Goal: Task Accomplishment & Management: Manage account settings

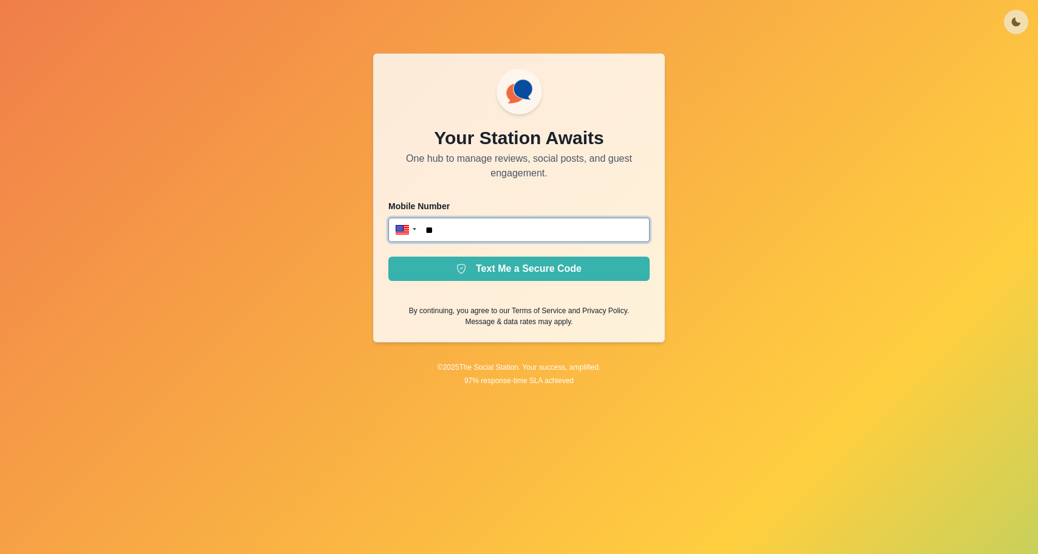
click at [500, 233] on input "**" at bounding box center [518, 230] width 261 height 24
paste input "**********"
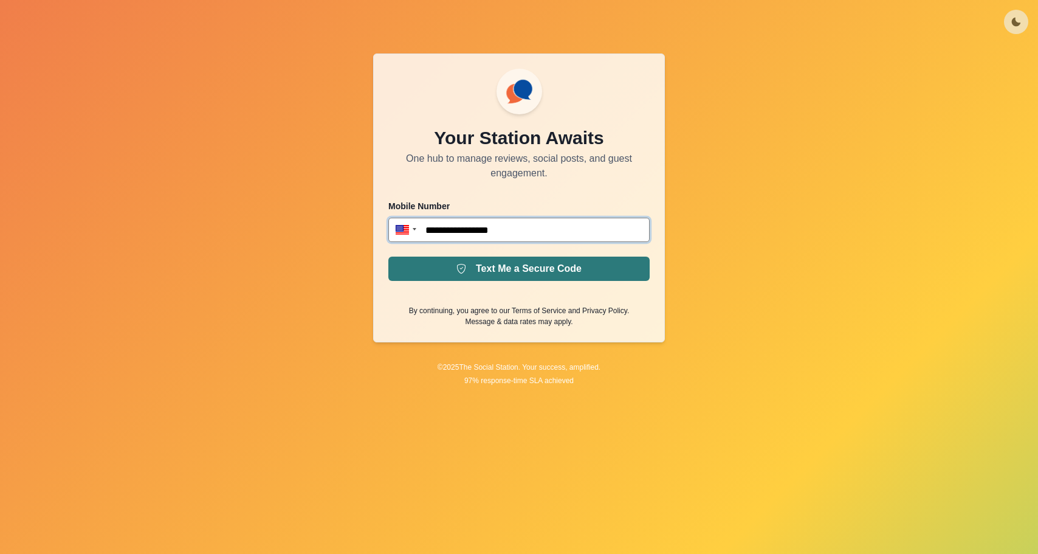
type input "**********"
click at [484, 270] on button "Text Me a Secure Code" at bounding box center [518, 268] width 261 height 24
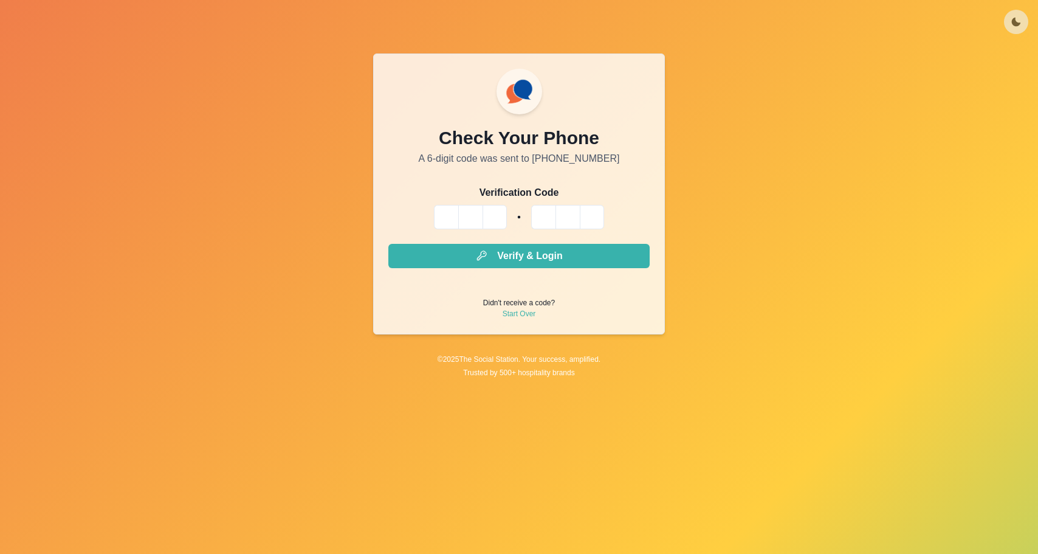
click at [451, 213] on input "Please enter your pin code" at bounding box center [446, 217] width 24 height 24
type input "*"
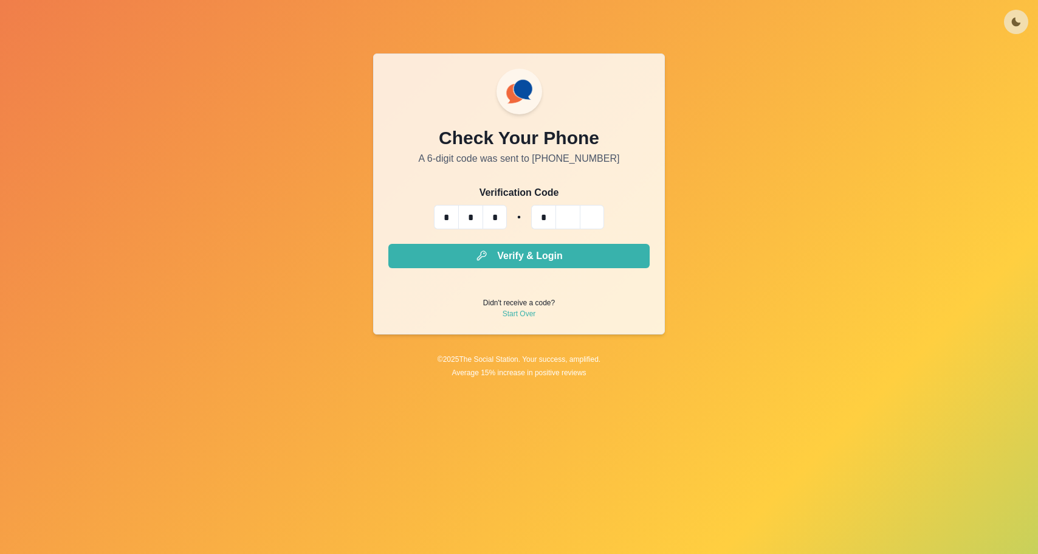
type input "*"
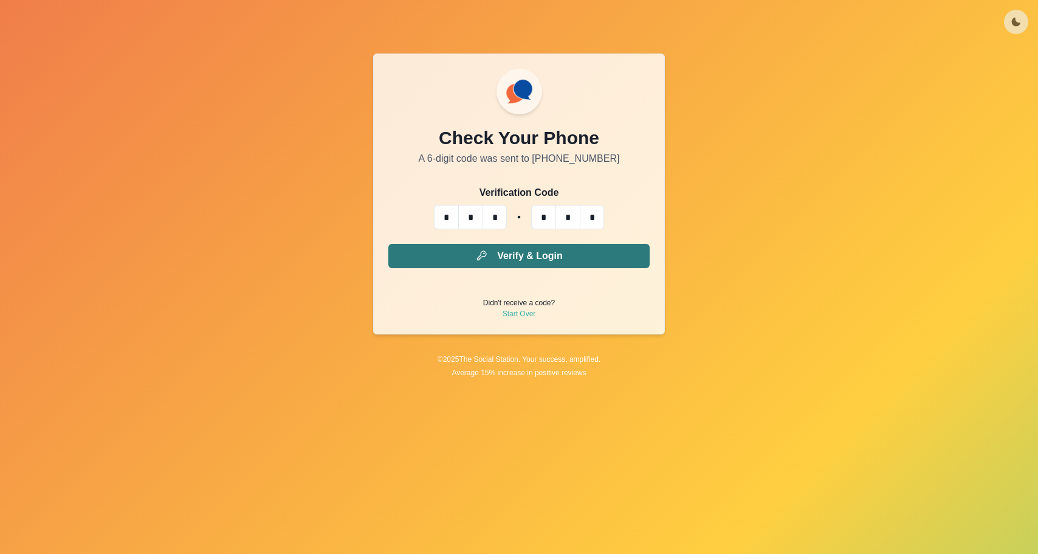
type input "*"
click at [472, 246] on button "Verify & Login" at bounding box center [518, 256] width 261 height 24
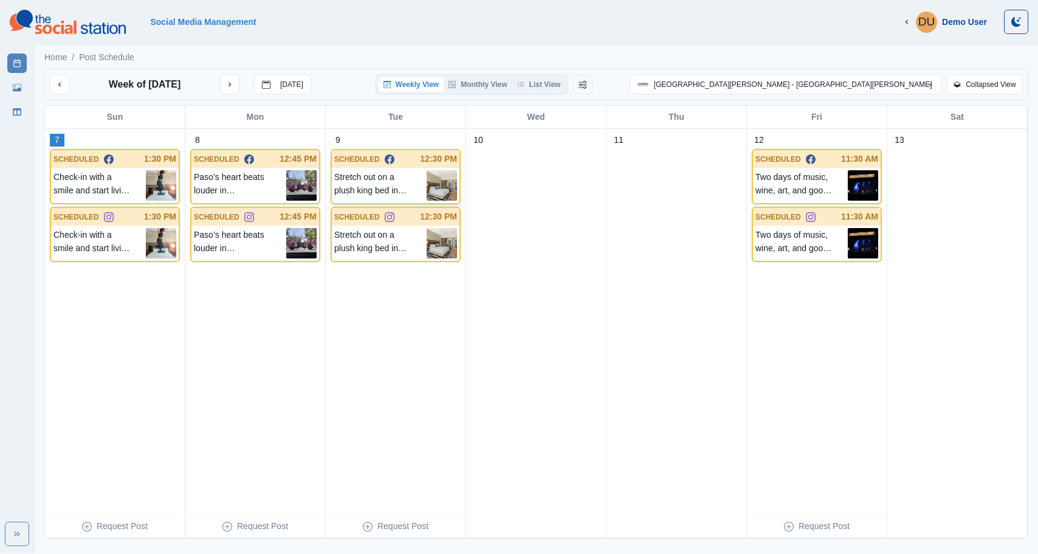
click at [419, 184] on p "Stretch out on a plush king bed in your cozy guest room, perfect for solo trave…" at bounding box center [380, 185] width 92 height 30
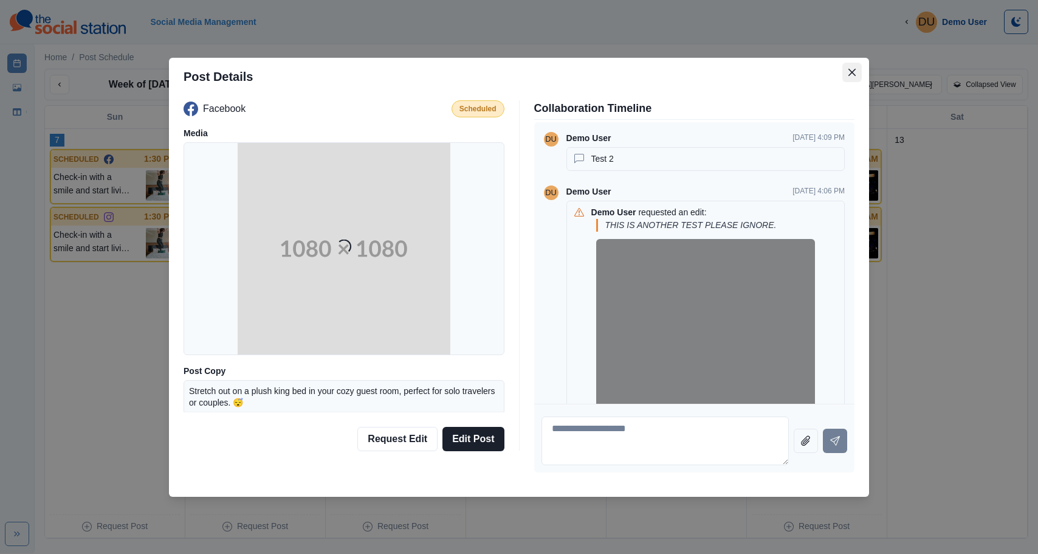
click at [854, 75] on icon "Close" at bounding box center [851, 71] width 7 height 7
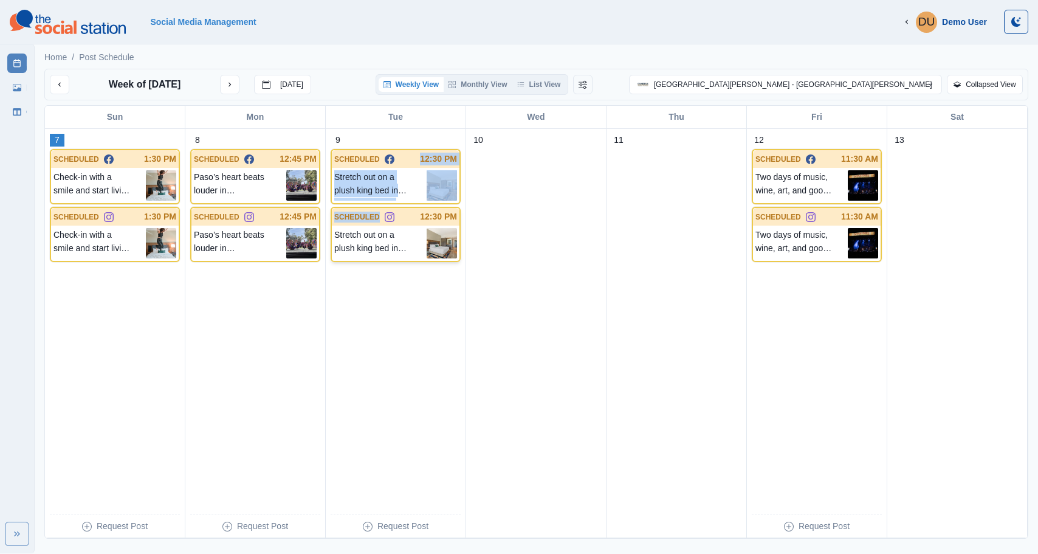
drag, startPoint x: 379, startPoint y: 163, endPoint x: 379, endPoint y: 219, distance: 55.9
click at [379, 219] on div "9 SCHEDULED 12:30 PM Stretch out on a plush king bed in your cozy guest room, p…" at bounding box center [396, 333] width 130 height 399
click at [58, 83] on icon "previous month" at bounding box center [59, 84] width 9 height 9
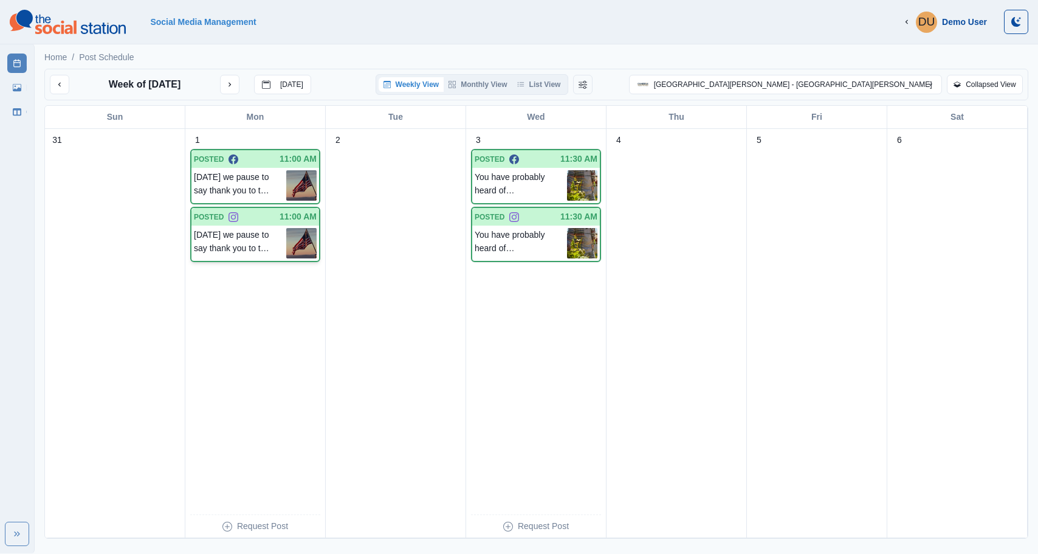
click at [229, 224] on div "POSTED 11:00 AM" at bounding box center [255, 217] width 128 height 18
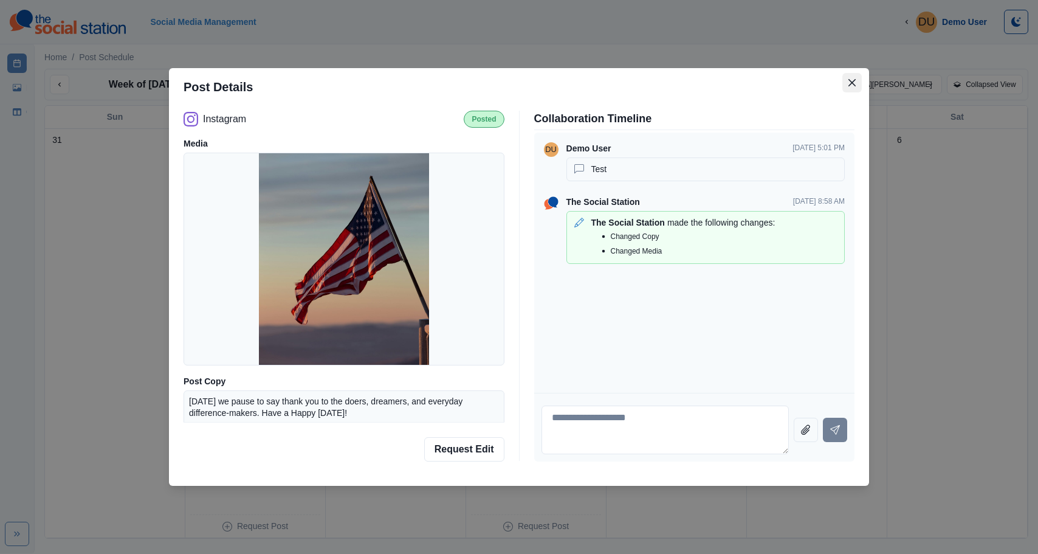
click at [856, 80] on button "Close" at bounding box center [851, 82] width 19 height 19
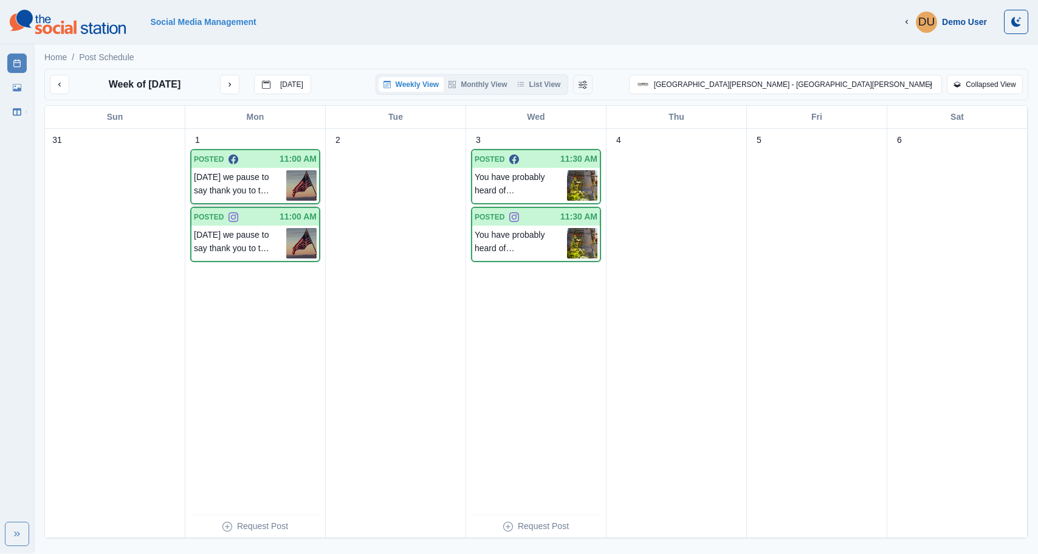
click at [271, 185] on p "[DATE] we pause to say thank you to the doers, dreamers, and everyday differenc…" at bounding box center [240, 185] width 92 height 30
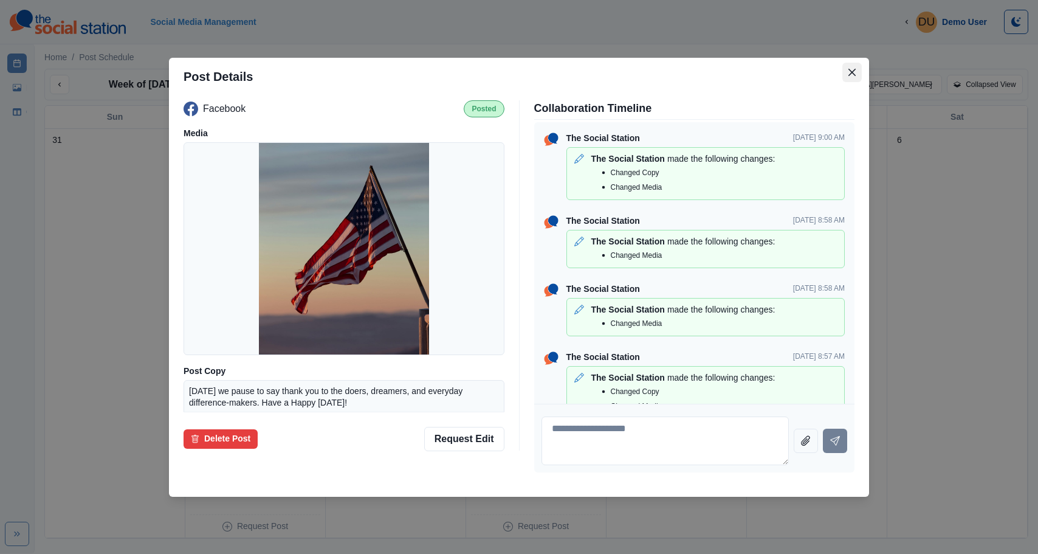
click at [854, 70] on icon "Close" at bounding box center [851, 72] width 7 height 7
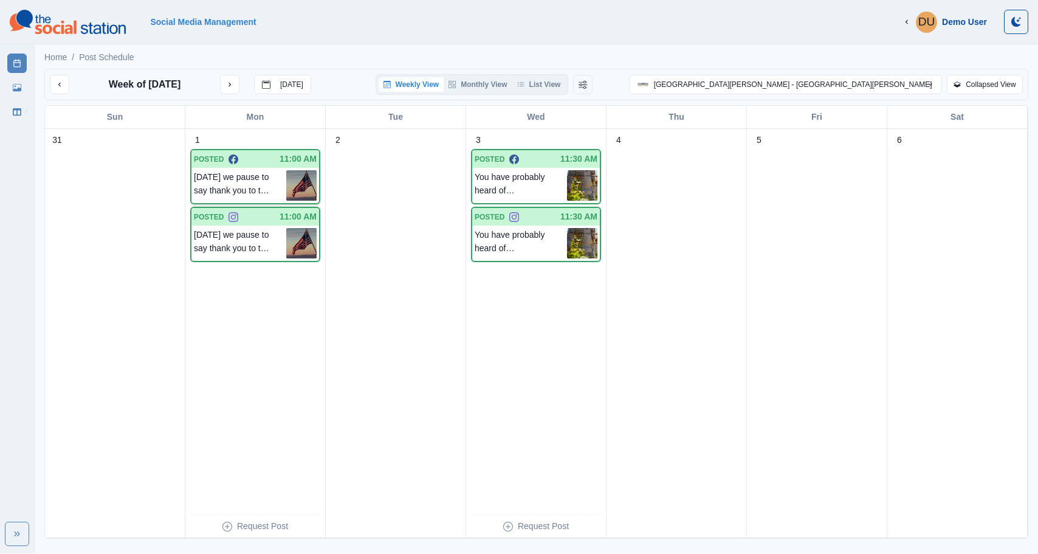
click at [266, 190] on p "[DATE] we pause to say thank you to the doers, dreamers, and everyday differenc…" at bounding box center [240, 185] width 92 height 30
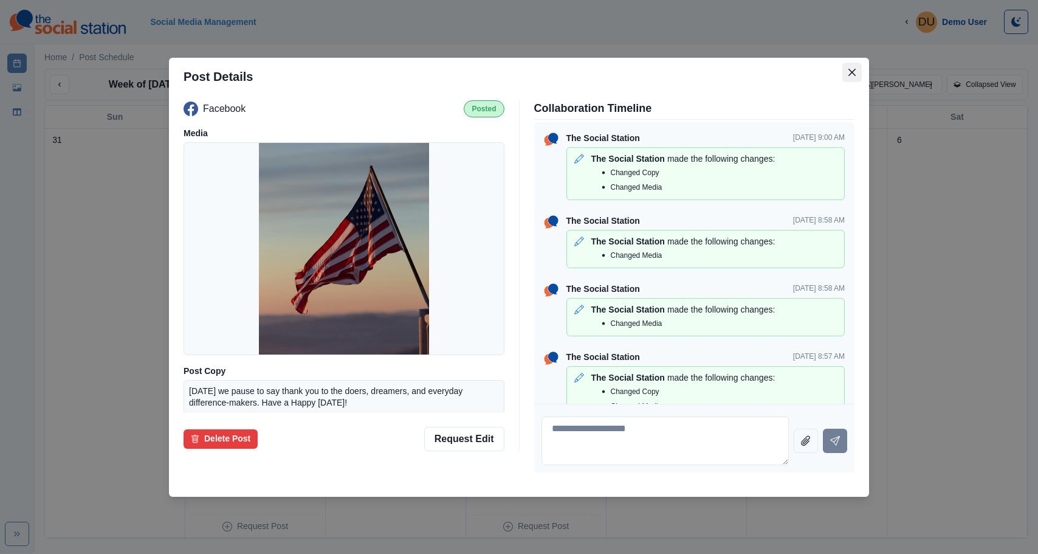
click at [853, 73] on icon "Close" at bounding box center [851, 71] width 7 height 7
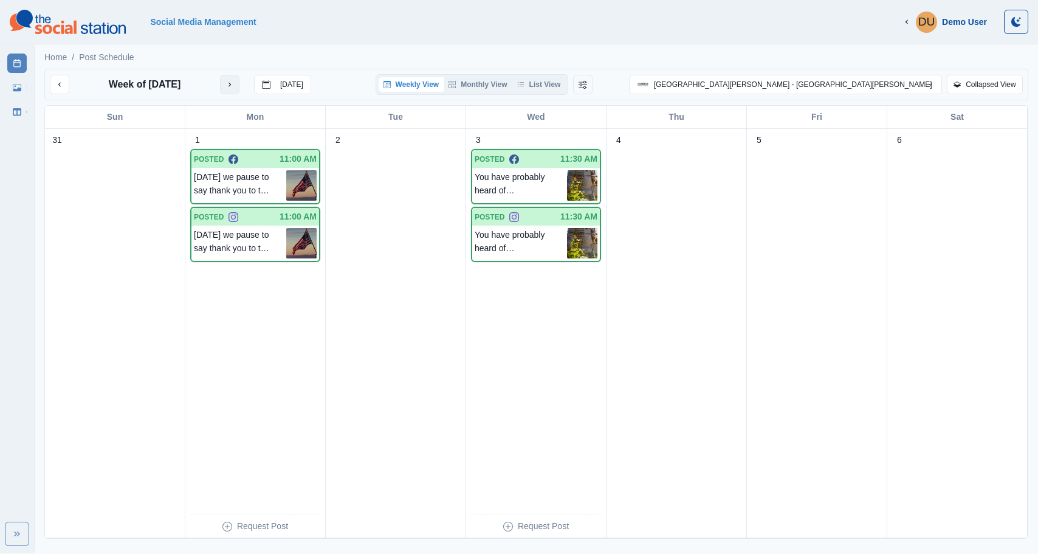
click at [234, 82] on icon "next month" at bounding box center [229, 84] width 9 height 9
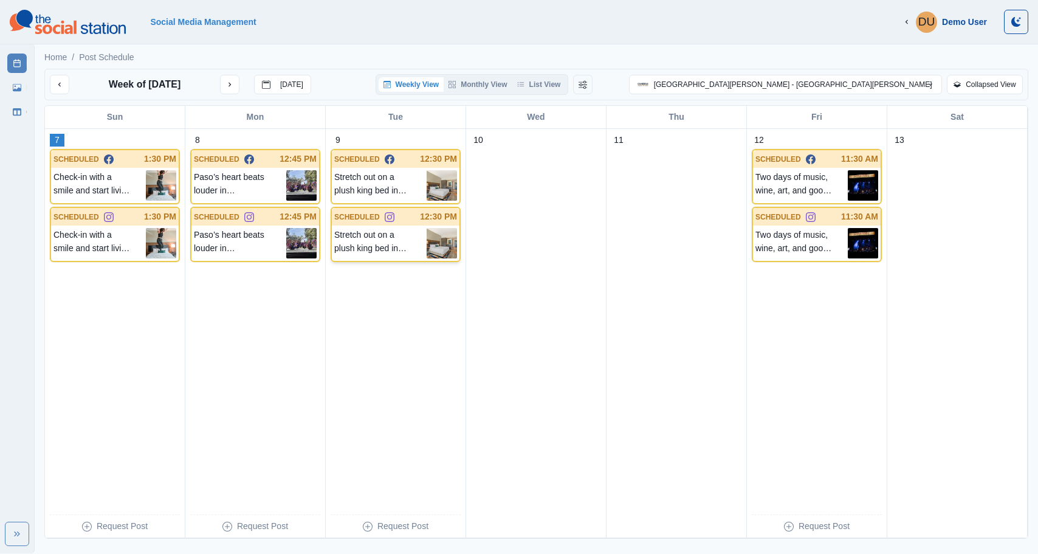
click at [367, 253] on p "Stretch out on a plush king bed in your cozy guest room, perfect for solo trave…" at bounding box center [380, 243] width 92 height 30
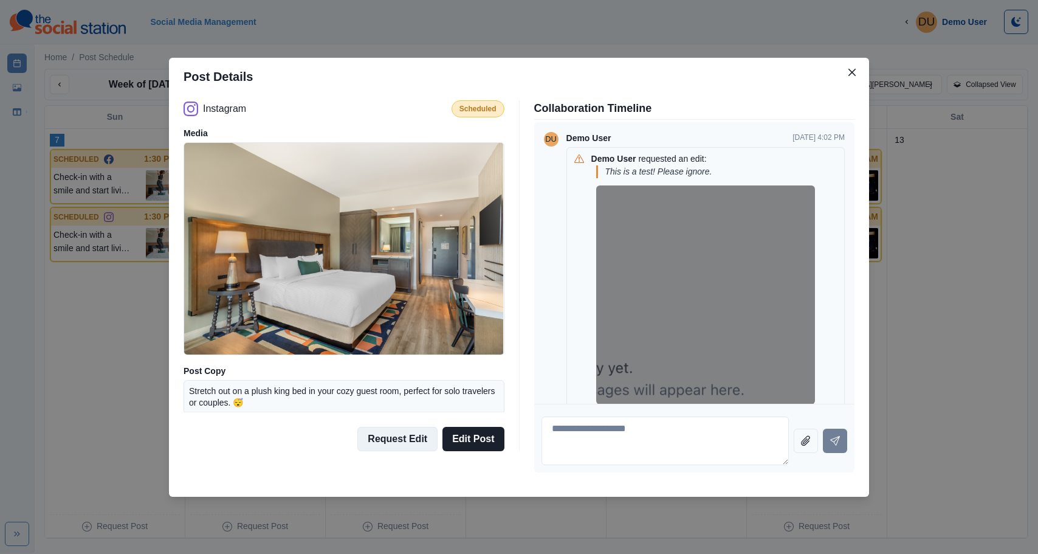
click at [397, 442] on button "Request Edit" at bounding box center [397, 439] width 80 height 24
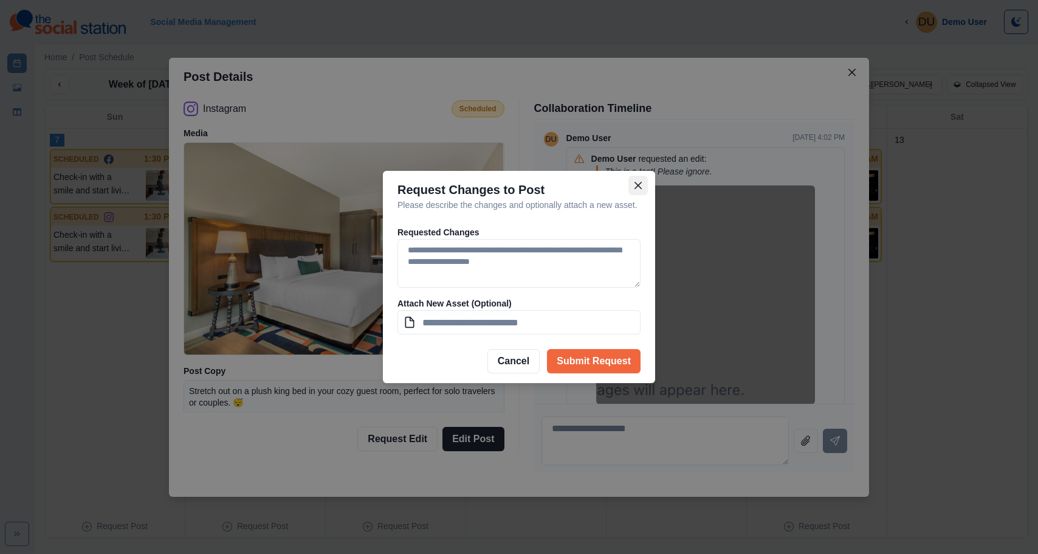
click at [634, 182] on icon "Close" at bounding box center [637, 185] width 7 height 7
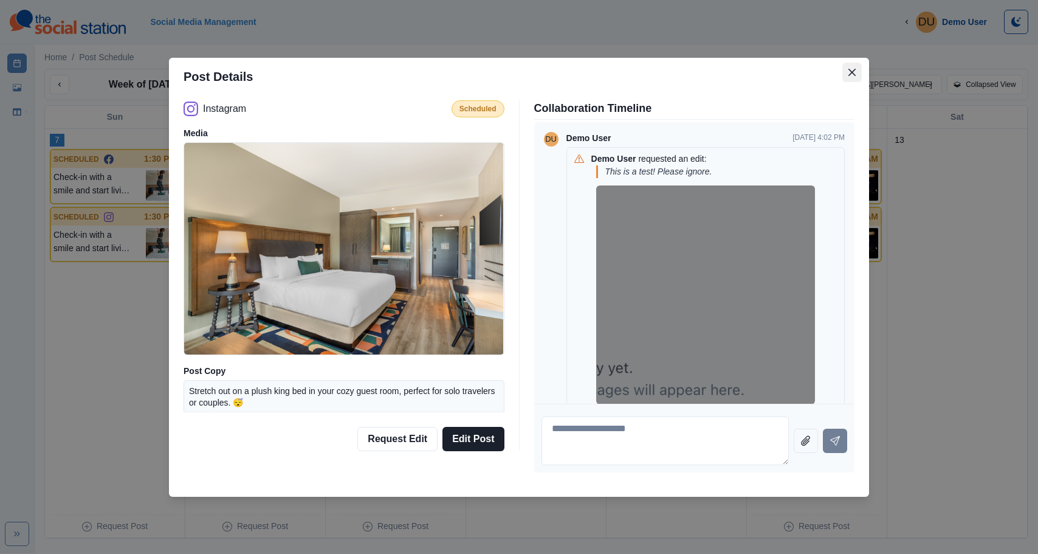
click at [848, 74] on icon "Close" at bounding box center [851, 72] width 7 height 7
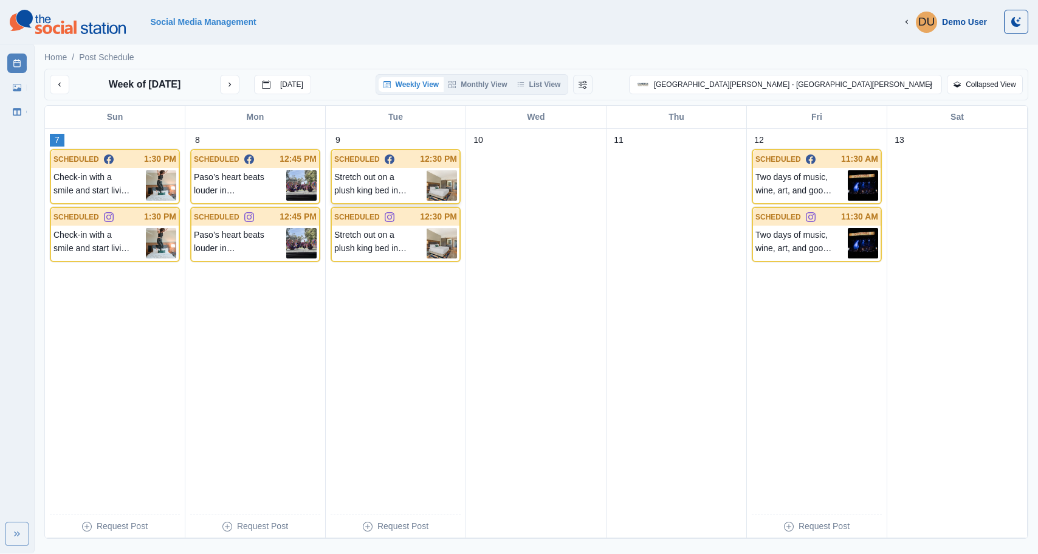
click at [408, 165] on div at bounding box center [407, 159] width 26 height 13
click at [58, 89] on button "previous month" at bounding box center [59, 84] width 19 height 19
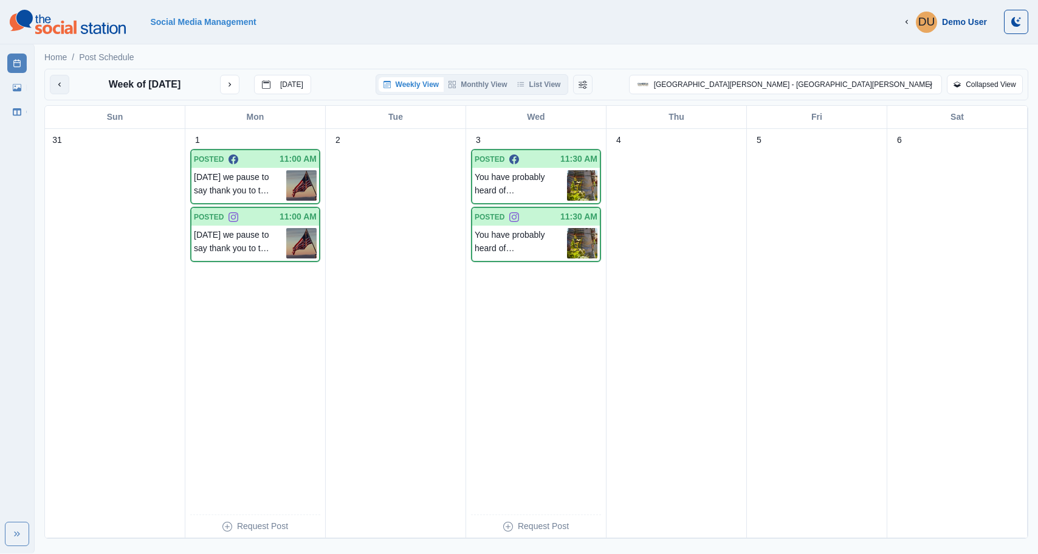
click at [55, 78] on button "previous month" at bounding box center [59, 84] width 19 height 19
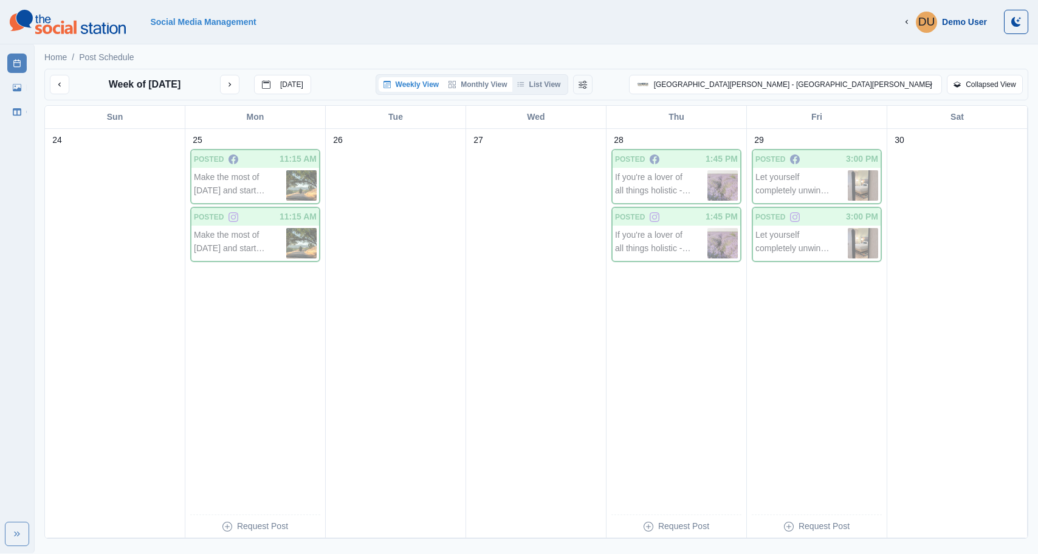
click at [512, 80] on button "Monthly View" at bounding box center [478, 84] width 68 height 15
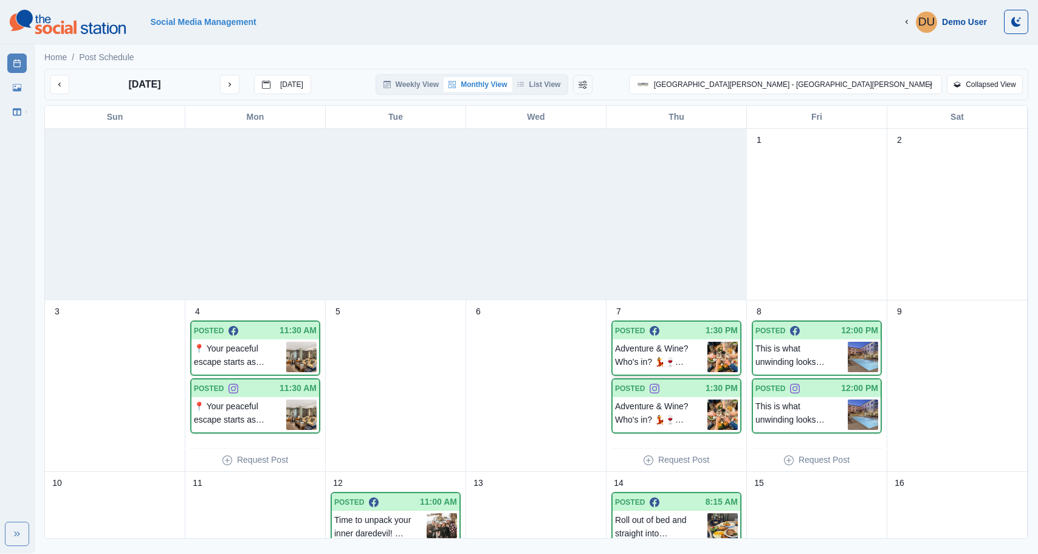
click at [678, 344] on p "Adventure & Wine? Who's in? 💃🍷 Ancient Peaks serves up bold reds and even bolde…" at bounding box center [661, 357] width 92 height 30
